Goal: Task Accomplishment & Management: Complete application form

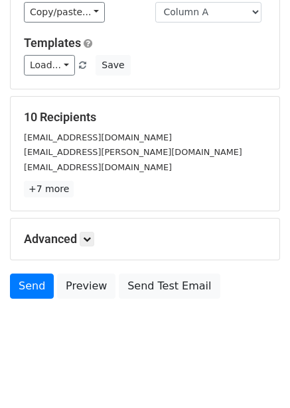
scroll to position [107, 0]
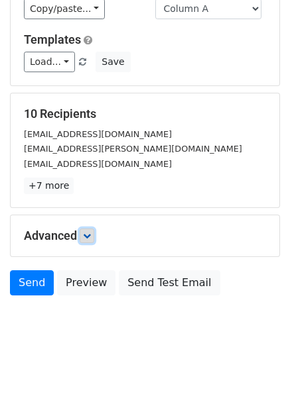
click at [91, 236] on icon at bounding box center [87, 236] width 8 height 8
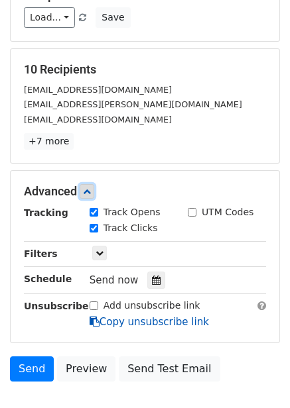
scroll to position [231, 0]
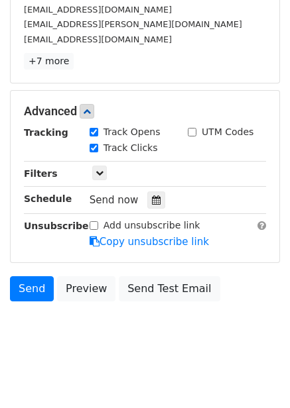
click at [154, 210] on div "Tracking Track Opens UTM Codes Track Clicks Filters Only include spreadsheet ro…" at bounding box center [145, 187] width 242 height 124
click at [152, 202] on icon at bounding box center [156, 199] width 9 height 9
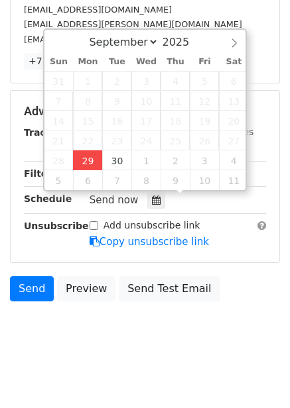
type input "2025-09-29 14:41"
type input "02"
type input "41"
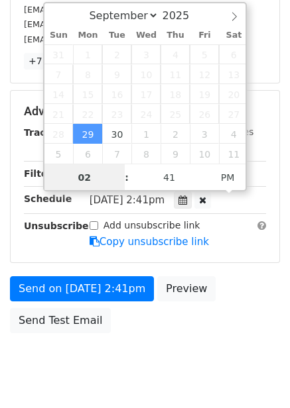
scroll to position [1, 0]
type input "4"
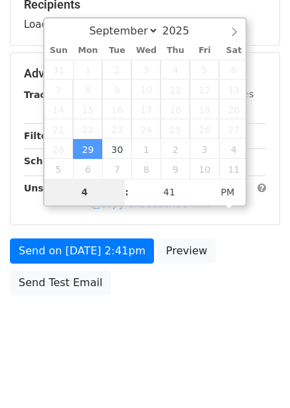
scroll to position [215, 0]
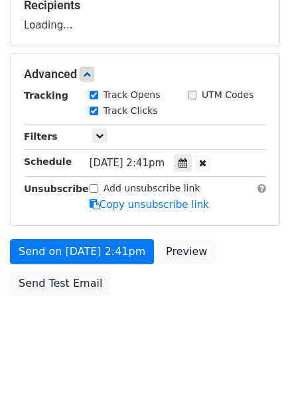
type input "2025-09-29 16:41"
click at [197, 318] on body "New Campaign Daily emails left: 50 Google Sheet: Untitled spreadsheet Variables…" at bounding box center [145, 75] width 290 height 561
click at [187, 160] on icon at bounding box center [182, 162] width 9 height 9
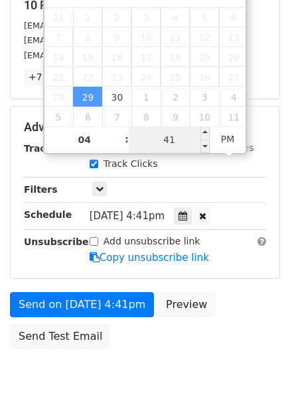
click at [169, 136] on input "41" at bounding box center [169, 140] width 81 height 27
type input "0"
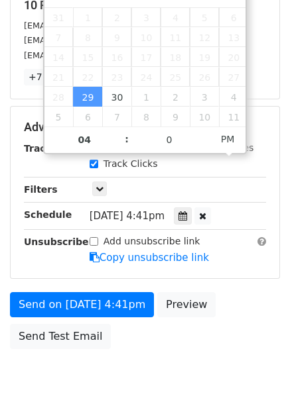
type input "2025-09-29 16:00"
click at [223, 318] on div "Send on Sep 29 at 4:41pm Preview Send Test Email" at bounding box center [145, 324] width 290 height 64
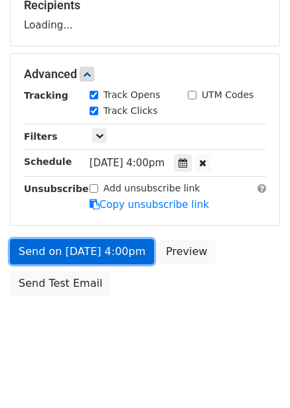
click at [116, 254] on link "Send on Sep 29 at 4:00pm" at bounding box center [82, 251] width 144 height 25
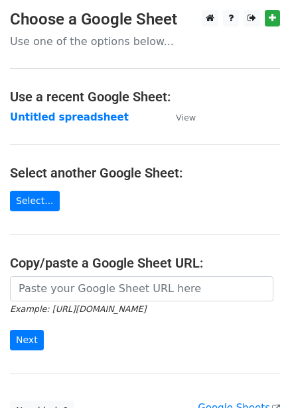
click at [70, 112] on strong "Untitled spreadsheet" at bounding box center [69, 117] width 119 height 12
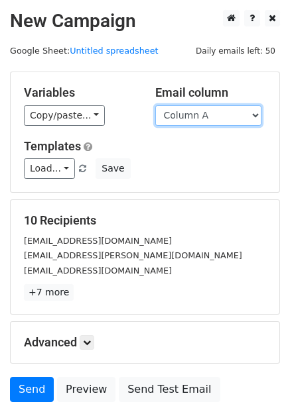
click at [247, 109] on select "Column A Column B Column C Column D Column E Column F" at bounding box center [208, 115] width 106 height 21
select select "Column B"
click at [155, 105] on select "Column A Column B Column C Column D Column E Column F" at bounding box center [208, 115] width 106 height 21
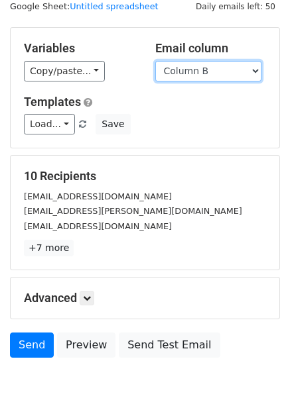
scroll to position [54, 0]
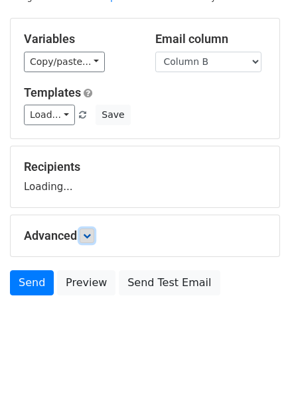
click at [87, 236] on icon at bounding box center [87, 236] width 8 height 8
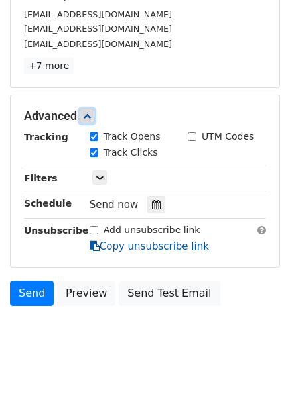
scroll to position [235, 0]
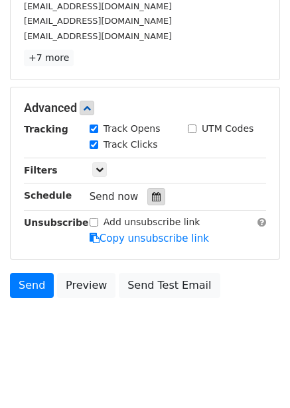
click at [152, 192] on icon at bounding box center [156, 196] width 9 height 9
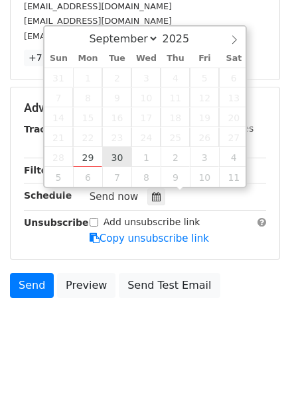
type input "2025-09-30 12:00"
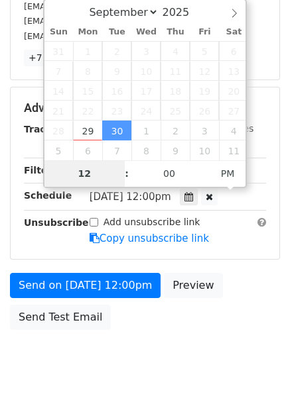
type input "5"
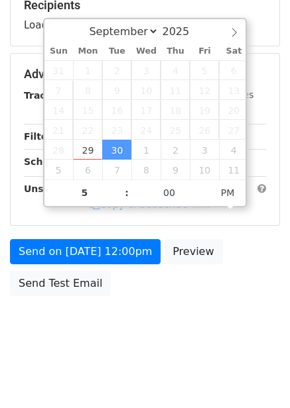
type input "2025-09-30 17:00"
click at [179, 336] on body "New Campaign Daily emails left: 50 Google Sheet: Untitled spreadsheet Variables…" at bounding box center [145, 75] width 290 height 561
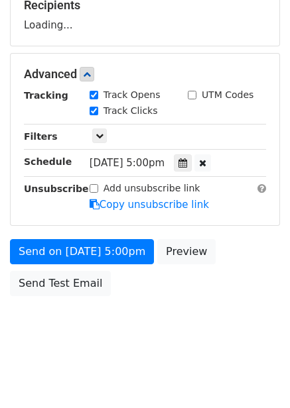
click at [129, 235] on form "Variables Copy/paste... {{Column A}} {{Column B}} {{Column C}} {{Column D}} {{C…" at bounding box center [145, 79] width 270 height 447
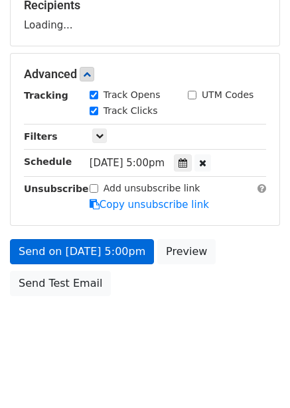
click at [131, 211] on link "Copy unsubscribe link" at bounding box center [148, 205] width 119 height 12
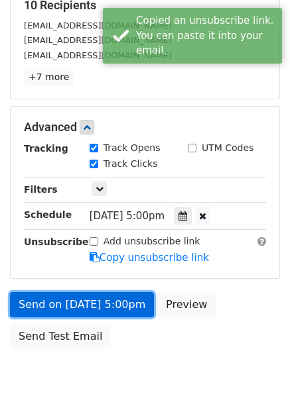
click at [114, 296] on link "Send on Sep 30 at 5:00pm" at bounding box center [82, 304] width 144 height 25
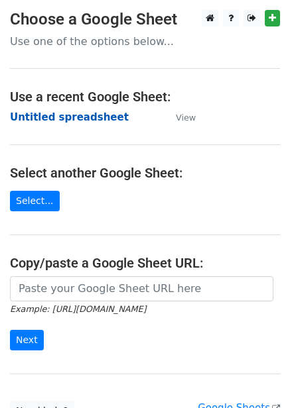
click at [91, 113] on strong "Untitled spreadsheet" at bounding box center [69, 117] width 119 height 12
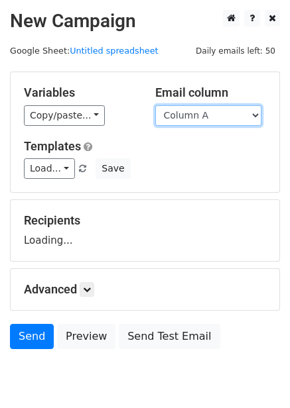
click at [174, 117] on select "Column A Column B Column C Column D Column E Column F" at bounding box center [208, 115] width 106 height 21
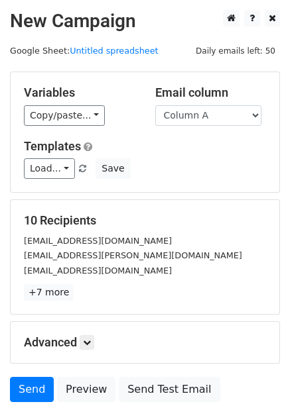
click at [174, 156] on div "Templates Load... No templates saved Save" at bounding box center [145, 159] width 262 height 40
click at [190, 113] on select "Column A Column B Column C Column D Column E Column F" at bounding box center [208, 115] width 106 height 21
select select "Column C"
click at [155, 105] on select "Column A Column B Column C Column D Column E Column F" at bounding box center [208, 115] width 106 height 21
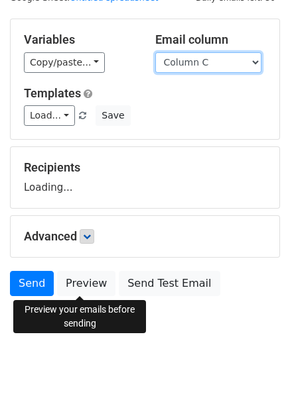
scroll to position [54, 0]
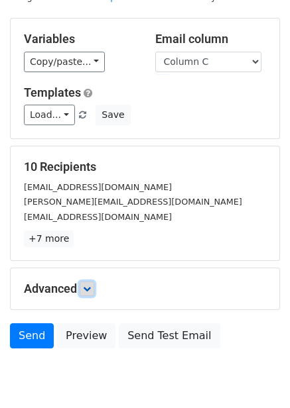
click at [91, 282] on link at bounding box center [87, 289] width 15 height 15
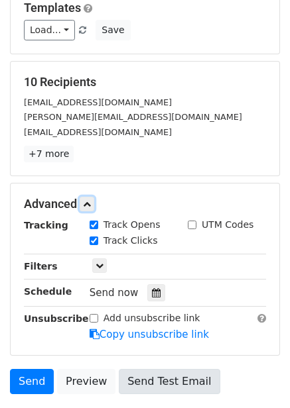
scroll to position [237, 0]
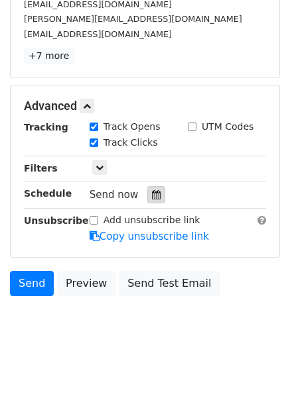
click at [149, 202] on div at bounding box center [156, 194] width 18 height 17
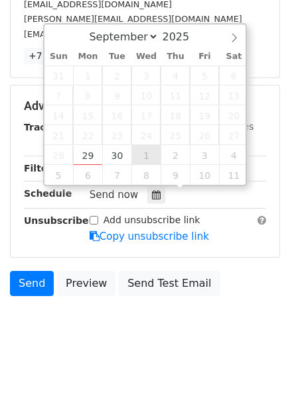
type input "2025-10-01 12:00"
select select "9"
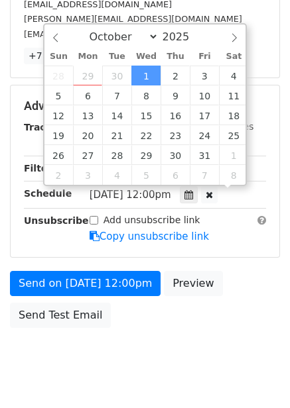
scroll to position [1, 0]
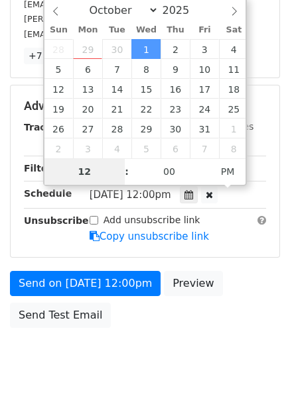
type input "6"
type input "2025-10-01 18:00"
click at [231, 278] on div "Send on Oct 1 at 12:00pm Preview Send Test Email" at bounding box center [145, 303] width 290 height 64
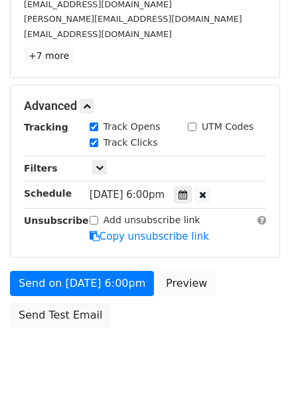
scroll to position [215, 0]
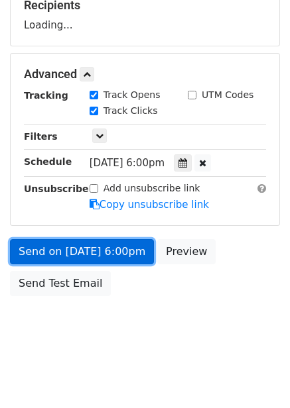
click at [115, 255] on link "Send on Oct 1 at 6:00pm" at bounding box center [82, 251] width 144 height 25
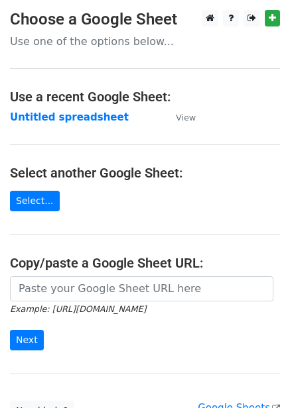
click at [66, 119] on strong "Untitled spreadsheet" at bounding box center [69, 117] width 119 height 12
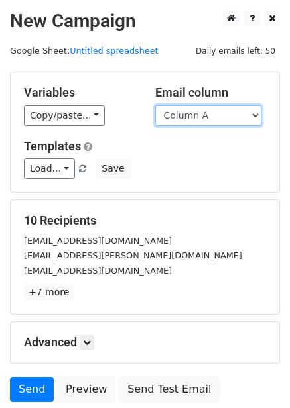
click at [221, 113] on select "Column A Column B Column C Column D Column E Column F" at bounding box center [208, 115] width 106 height 21
select select "Column D"
click at [155, 105] on select "Column A Column B Column C Column D Column E Column F" at bounding box center [208, 115] width 106 height 21
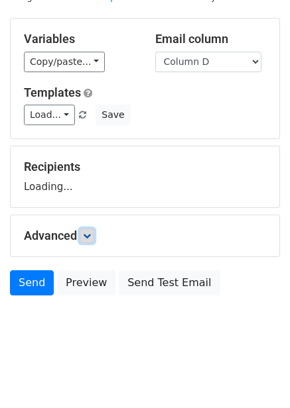
click at [85, 233] on link at bounding box center [87, 236] width 15 height 15
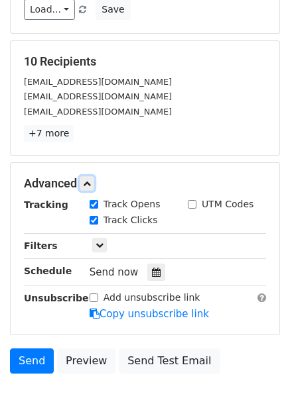
scroll to position [162, 0]
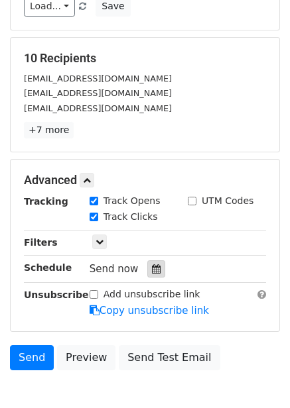
click at [154, 273] on icon at bounding box center [156, 268] width 9 height 9
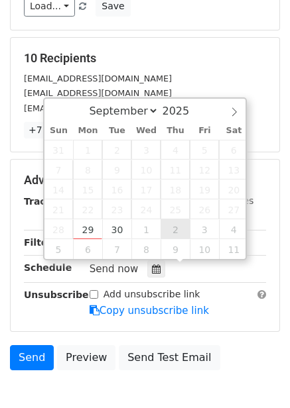
type input "2025-10-02 12:00"
select select "9"
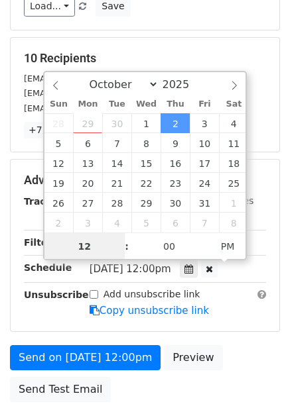
scroll to position [1, 0]
type input "7"
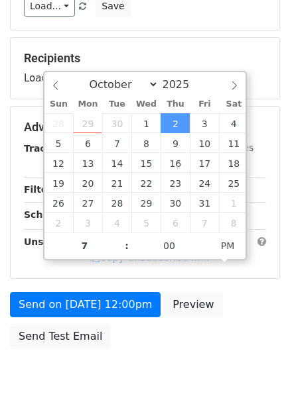
type input "2025-10-02 19:00"
click at [214, 335] on div "Send on Oct 2 at 12:00pm Preview Send Test Email" at bounding box center [145, 324] width 290 height 64
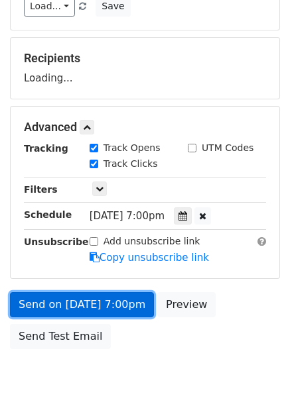
click at [113, 302] on link "Send on Oct 2 at 7:00pm" at bounding box center [82, 304] width 144 height 25
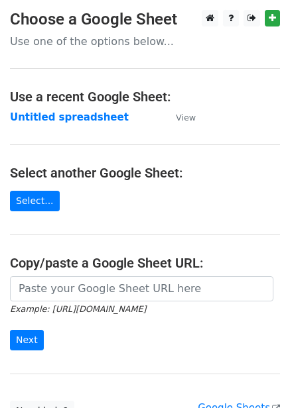
click at [80, 116] on strong "Untitled spreadsheet" at bounding box center [69, 117] width 119 height 12
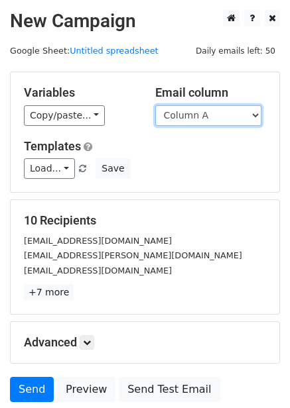
click at [212, 119] on select "Column A Column B Column C Column D Column E Column F" at bounding box center [208, 115] width 106 height 21
select select "Column E"
click at [155, 105] on select "Column A Column B Column C Column D Column E Column F" at bounding box center [208, 115] width 106 height 21
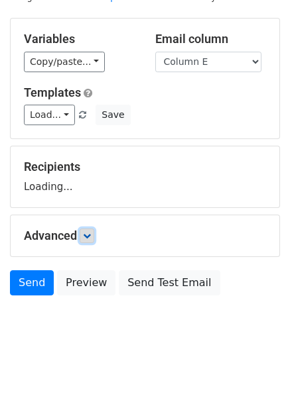
click at [90, 234] on icon at bounding box center [87, 236] width 8 height 8
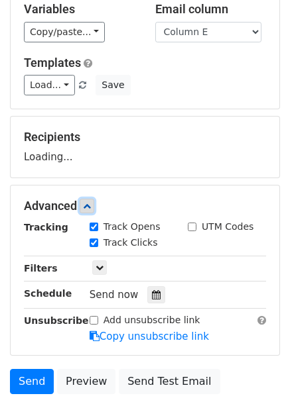
scroll to position [114, 0]
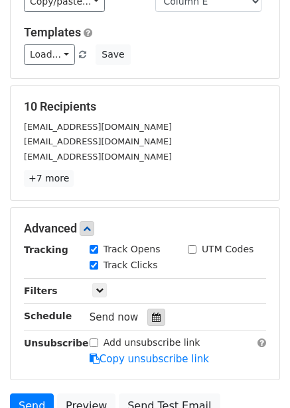
click at [154, 318] on div at bounding box center [156, 317] width 18 height 17
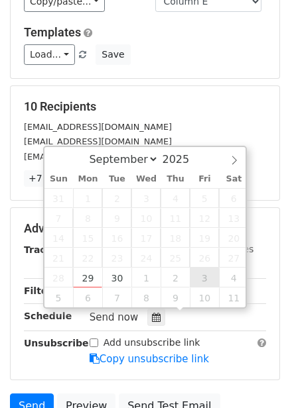
type input "2025-10-03 12:00"
select select "9"
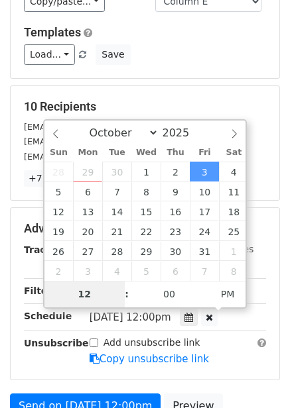
type input "8"
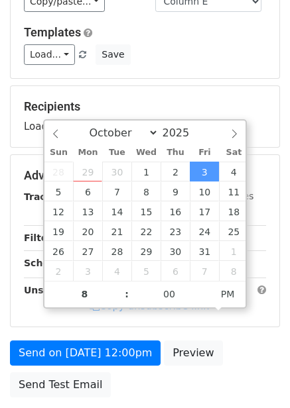
type input "2025-10-03 20:00"
click at [245, 331] on form "Variables Copy/paste... {{Column A}} {{Column B}} {{Column C}} {{Column D}} {{C…" at bounding box center [145, 181] width 270 height 447
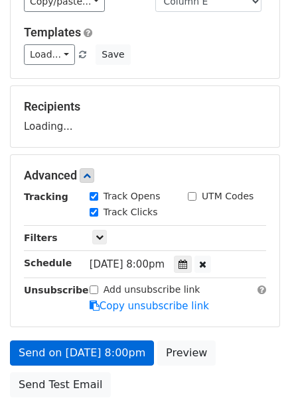
scroll to position [215, 0]
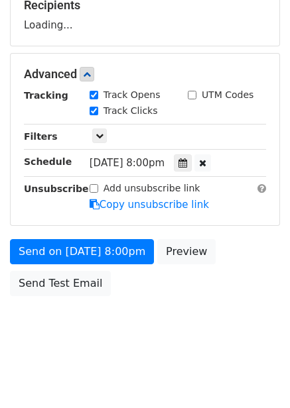
click at [114, 195] on label "Add unsubscribe link" at bounding box center [151, 189] width 97 height 14
click at [98, 193] on input "Add unsubscribe link" at bounding box center [93, 188] width 9 height 9
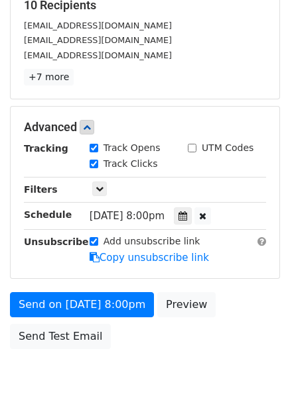
click at [125, 245] on label "Add unsubscribe link" at bounding box center [151, 242] width 97 height 14
click at [98, 245] on input "Add unsubscribe link" at bounding box center [93, 241] width 9 height 9
checkbox input "false"
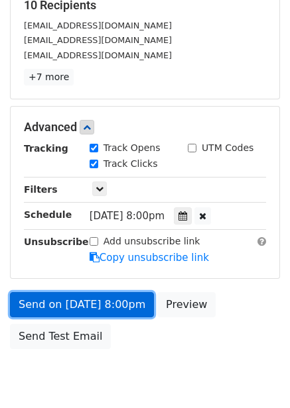
click at [115, 301] on link "Send on Oct 3 at 8:00pm" at bounding box center [82, 304] width 144 height 25
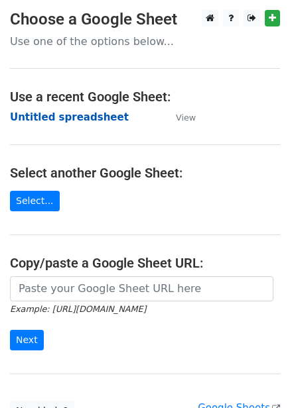
click at [78, 117] on strong "Untitled spreadsheet" at bounding box center [69, 117] width 119 height 12
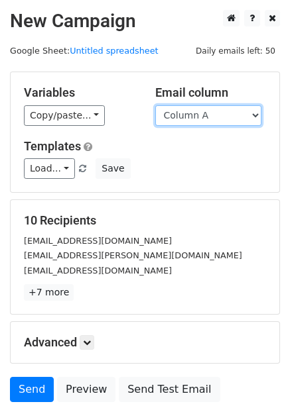
drag, startPoint x: 208, startPoint y: 116, endPoint x: 205, endPoint y: 163, distance: 47.1
click at [208, 116] on select "Column A Column B Column C Column D Column E Column F" at bounding box center [208, 115] width 106 height 21
click at [201, 124] on select "Column A Column B Column C Column D Column E Column F" at bounding box center [208, 115] width 106 height 21
select select "Column F"
click at [155, 105] on select "Column A Column B Column C Column D Column E Column F" at bounding box center [208, 115] width 106 height 21
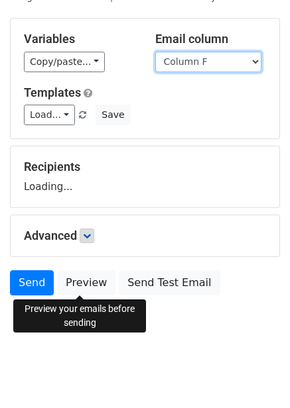
scroll to position [54, 0]
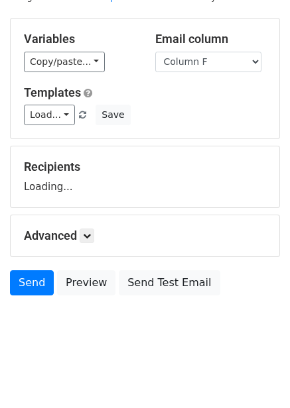
click at [89, 227] on div "Advanced Tracking Track Opens UTM Codes Track Clicks Filters Only include sprea…" at bounding box center [145, 235] width 268 height 41
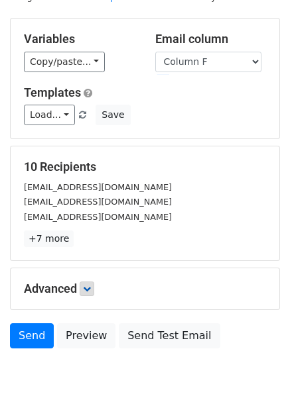
click at [92, 243] on p "+7 more" at bounding box center [145, 239] width 242 height 17
click at [90, 294] on link at bounding box center [87, 289] width 15 height 15
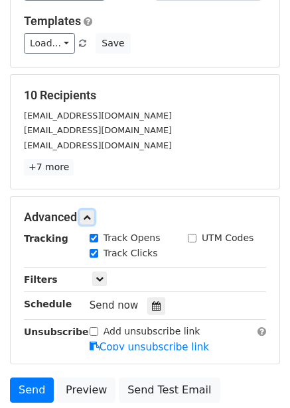
scroll to position [186, 0]
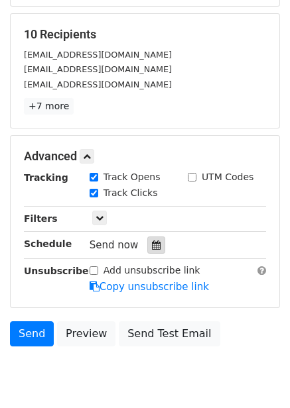
click at [154, 251] on div at bounding box center [156, 245] width 18 height 17
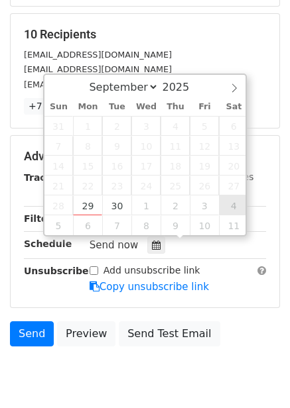
type input "2025-10-04 12:00"
select select "9"
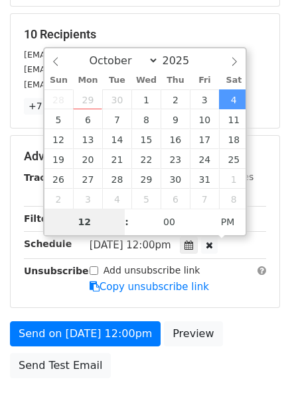
type input "9"
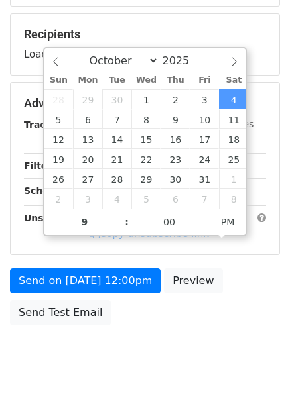
type input "2025-10-04 21:00"
click at [211, 310] on div "Send on Oct 4 at 12:00pm Preview Send Test Email" at bounding box center [145, 300] width 290 height 64
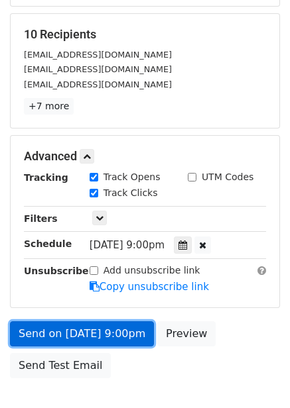
click at [120, 329] on link "Send on Oct 4 at 9:00pm" at bounding box center [82, 333] width 144 height 25
